Goal: Register for event/course

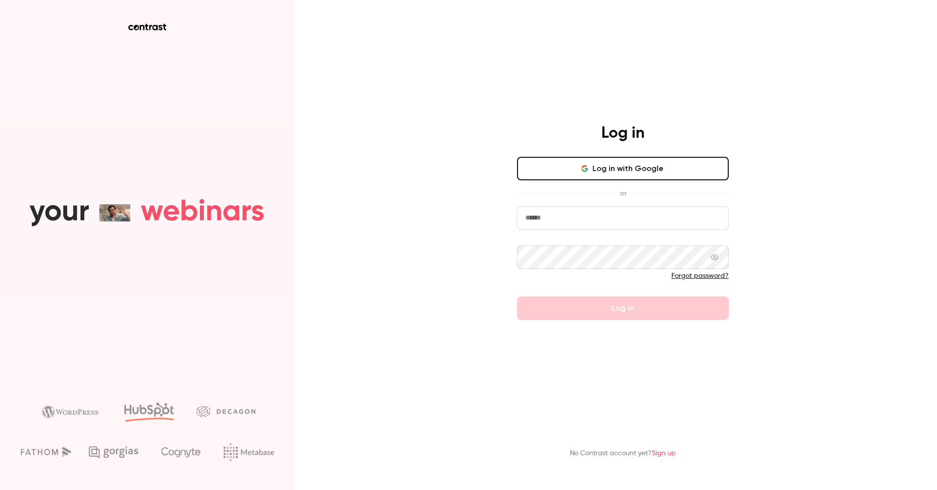
click at [616, 177] on button "Log in with Google" at bounding box center [623, 169] width 212 height 24
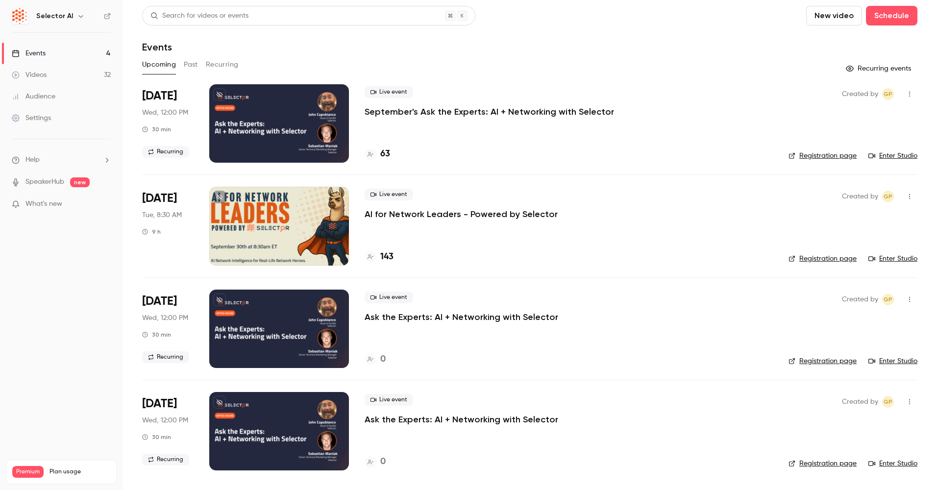
click at [532, 112] on p "September's Ask the Experts: AI + Networking with Selector" at bounding box center [490, 112] width 250 height 12
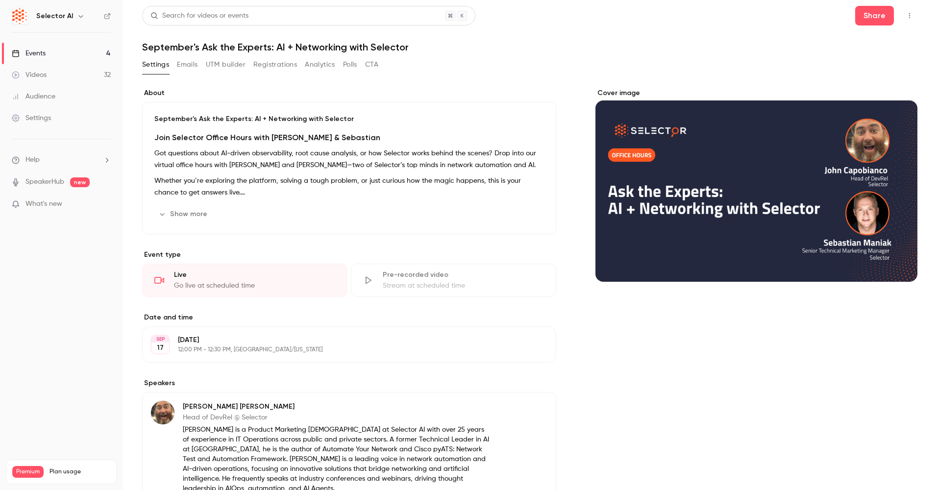
click at [906, 12] on icon "button" at bounding box center [910, 15] width 8 height 7
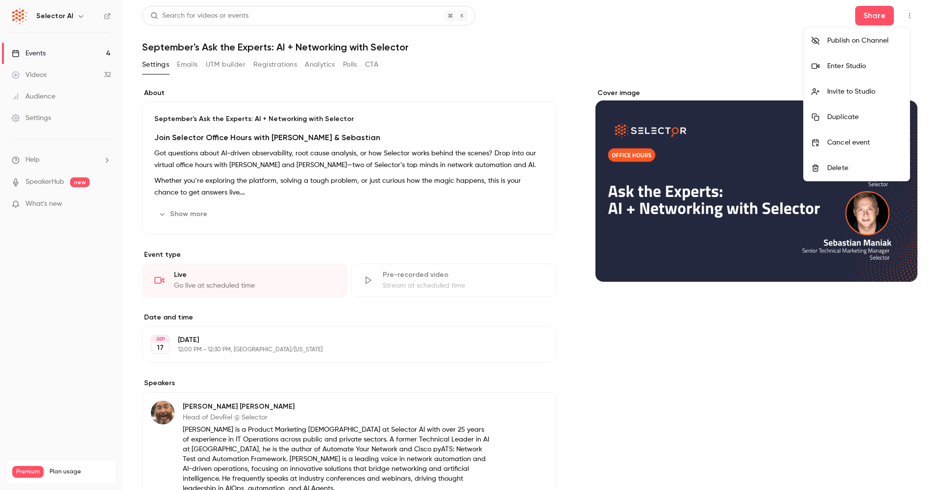
click at [844, 71] on div "Enter Studio" at bounding box center [865, 66] width 75 height 10
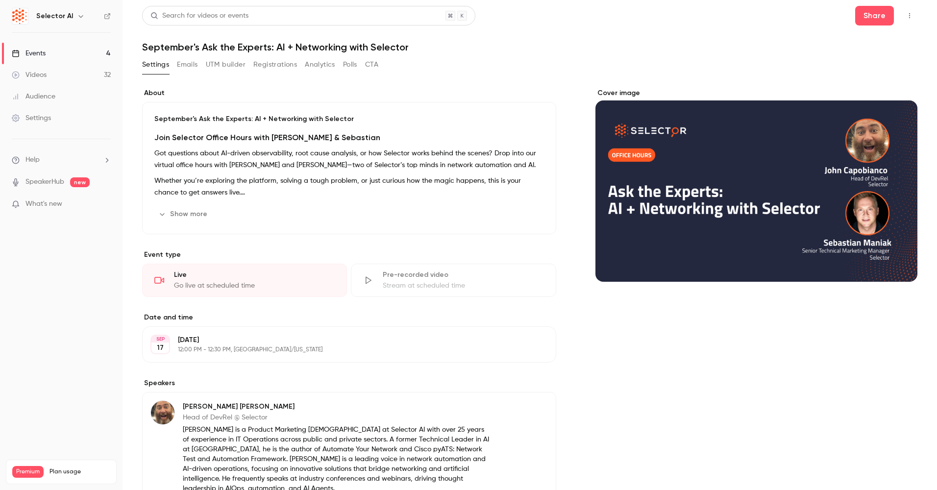
click at [906, 19] on icon "button" at bounding box center [910, 15] width 8 height 7
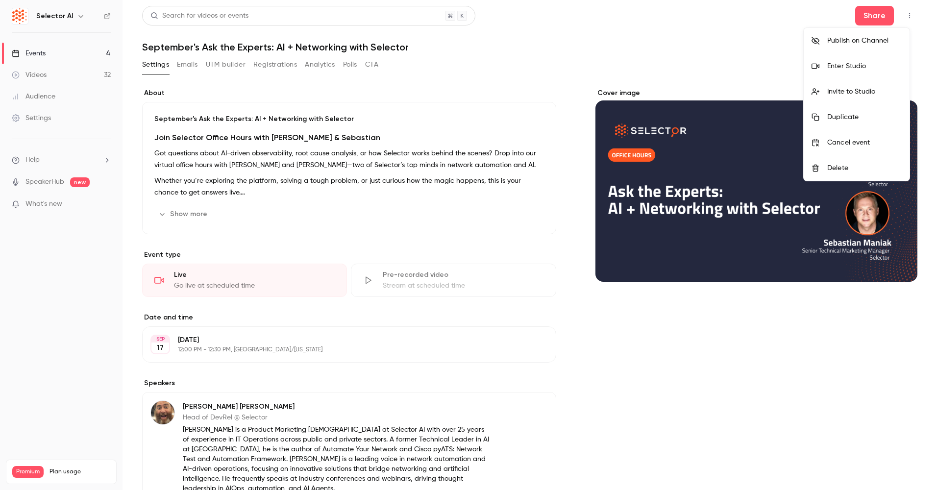
click at [847, 69] on div "Enter Studio" at bounding box center [865, 66] width 75 height 10
